Goal: Task Accomplishment & Management: Use online tool/utility

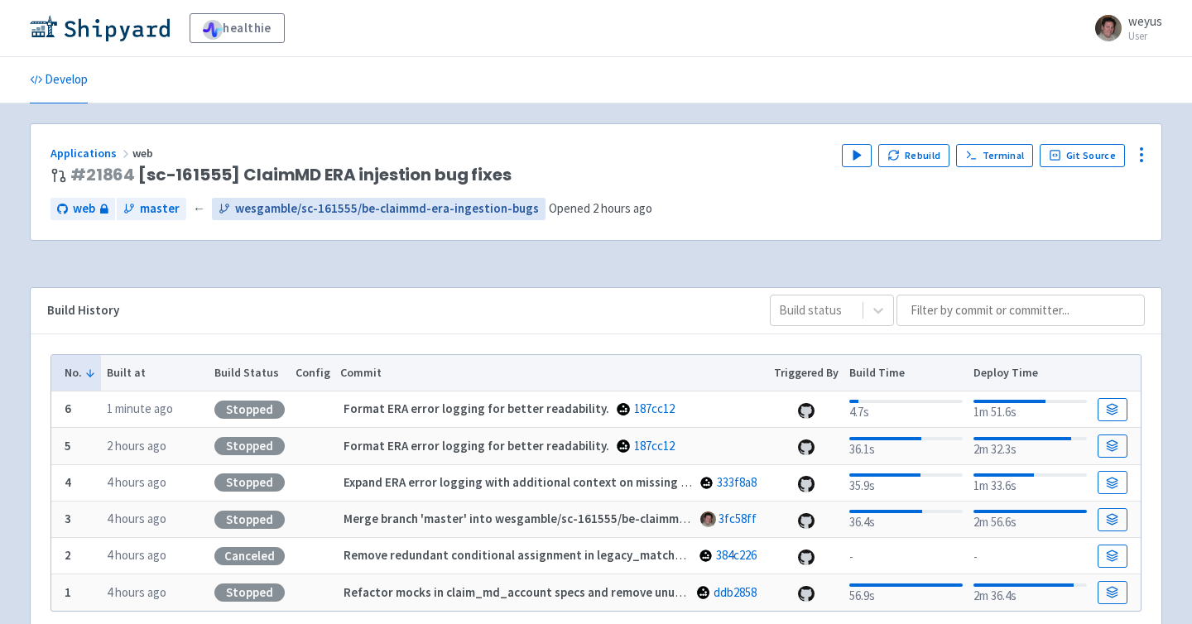
click at [276, 209] on span "wesgamble/sc-161555/be-claimmd-era-ingestion-bugs" at bounding box center [387, 209] width 304 height 19
click at [146, 29] on img at bounding box center [100, 28] width 140 height 26
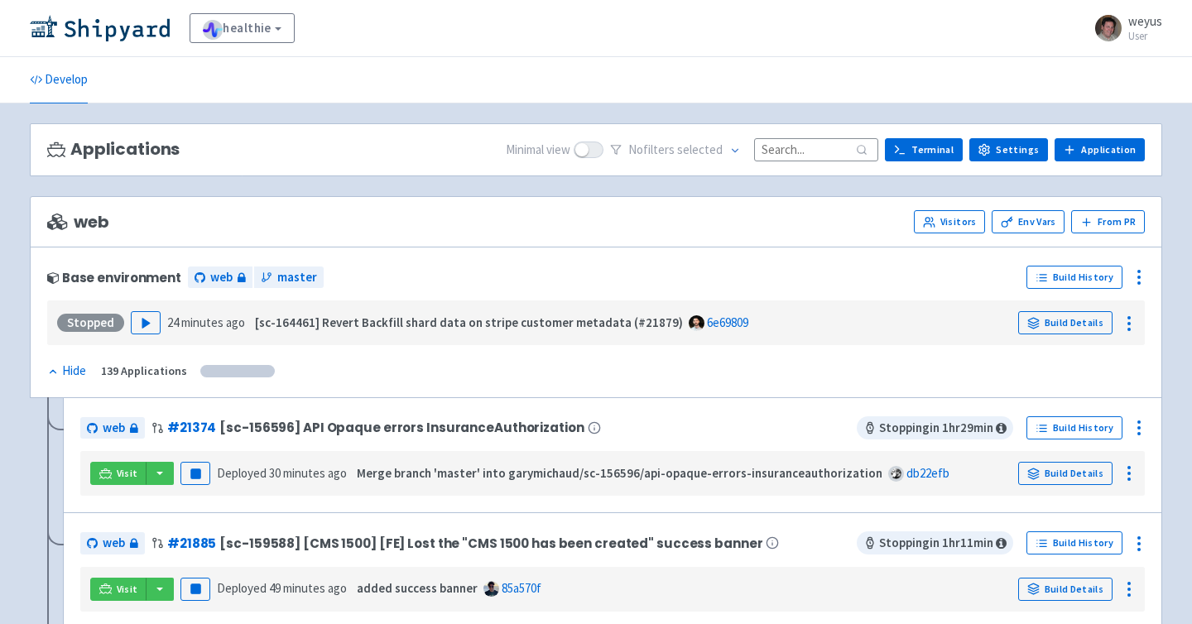
click at [824, 147] on input at bounding box center [816, 149] width 124 height 22
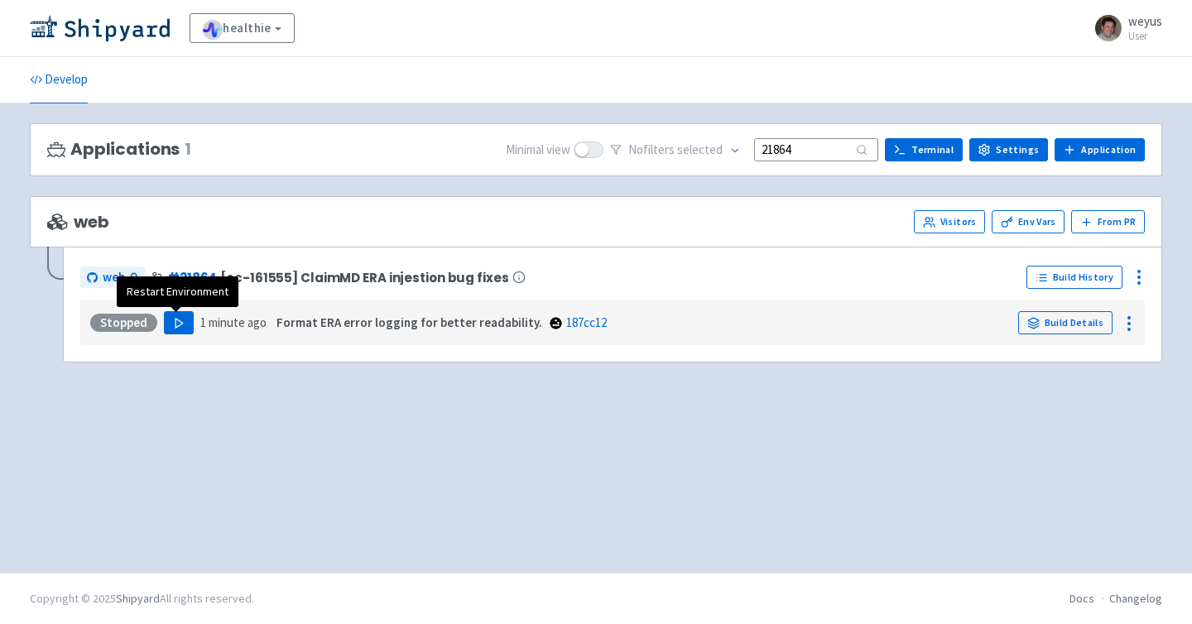
type input "21864"
click at [180, 320] on icon "button" at bounding box center [179, 323] width 12 height 12
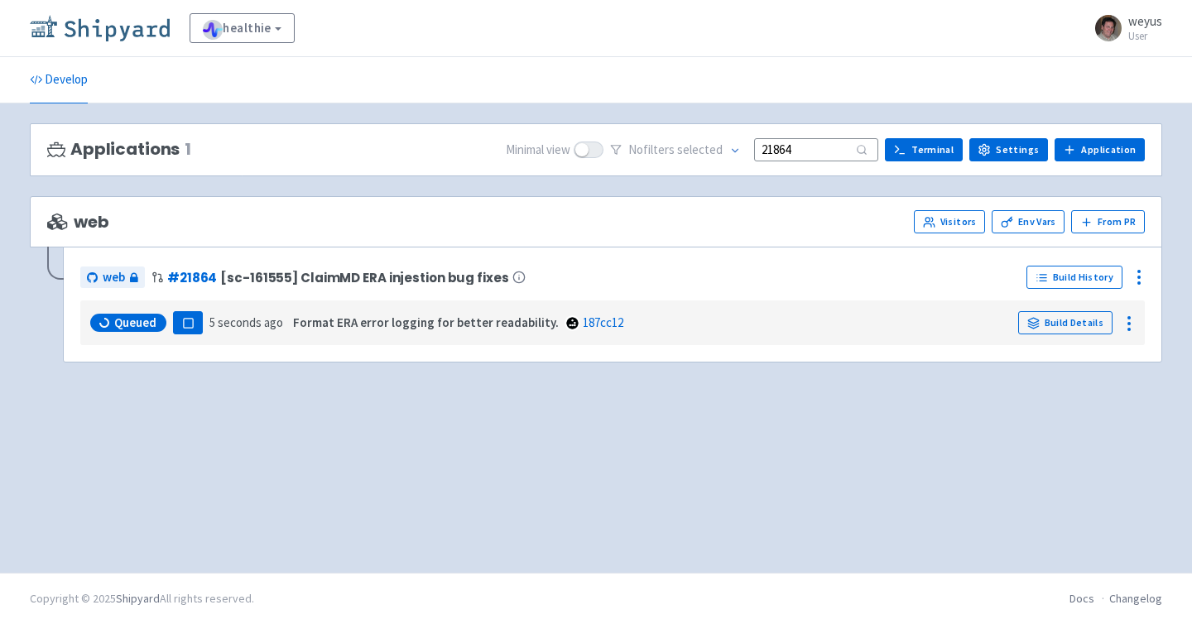
click at [142, 27] on img at bounding box center [100, 28] width 140 height 26
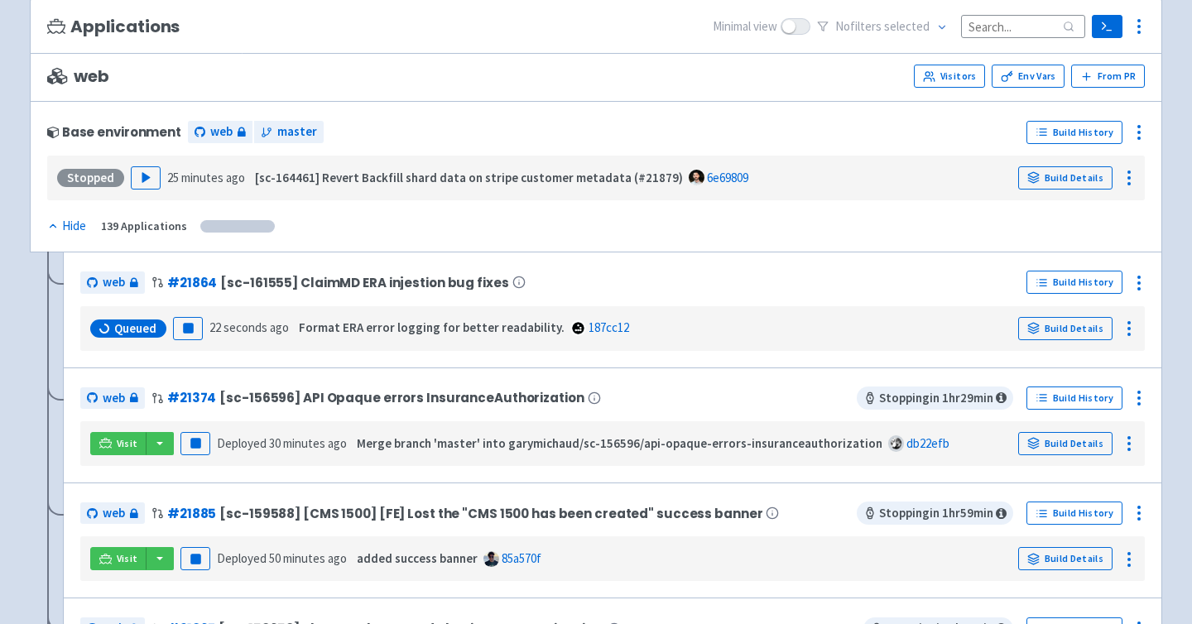
scroll to position [146, 0]
